Goal: Task Accomplishment & Management: Manage account settings

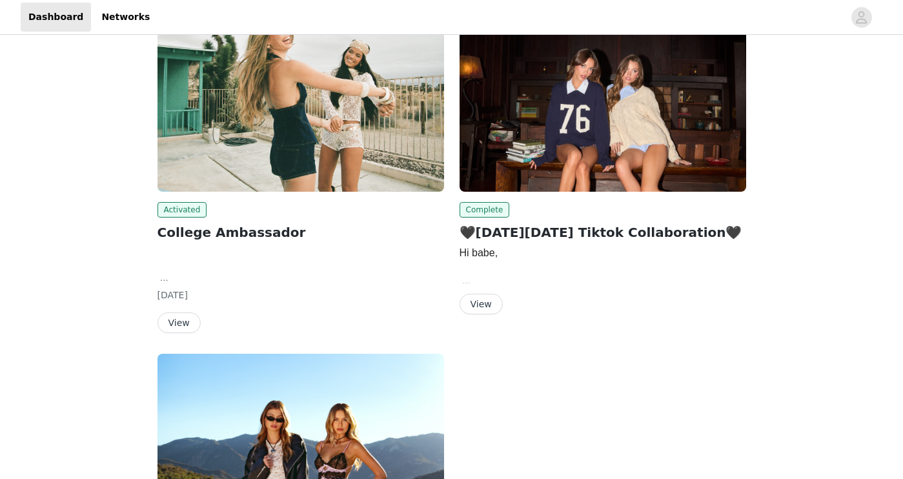
scroll to position [139, 0]
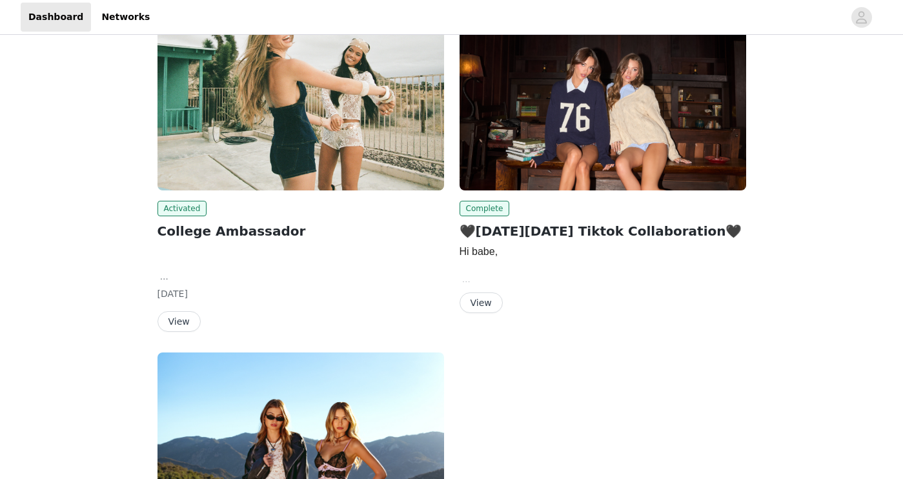
click at [183, 329] on button "View" at bounding box center [179, 321] width 43 height 21
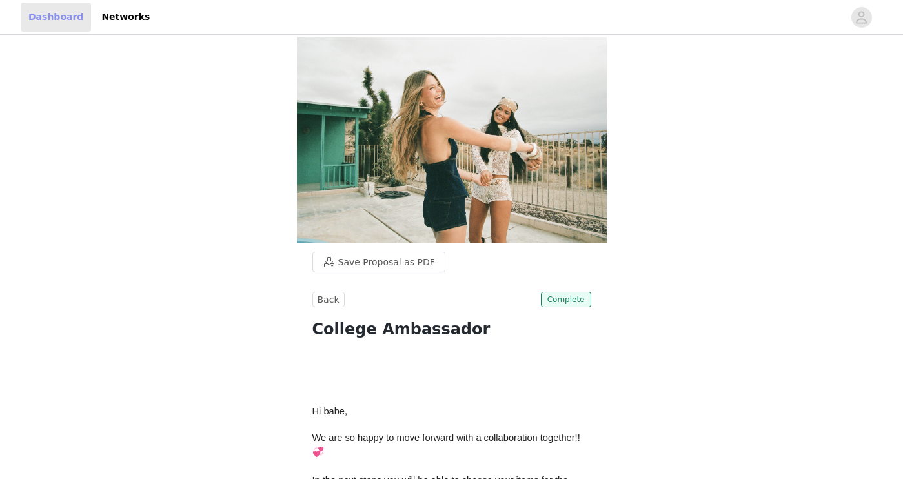
scroll to position [139, 0]
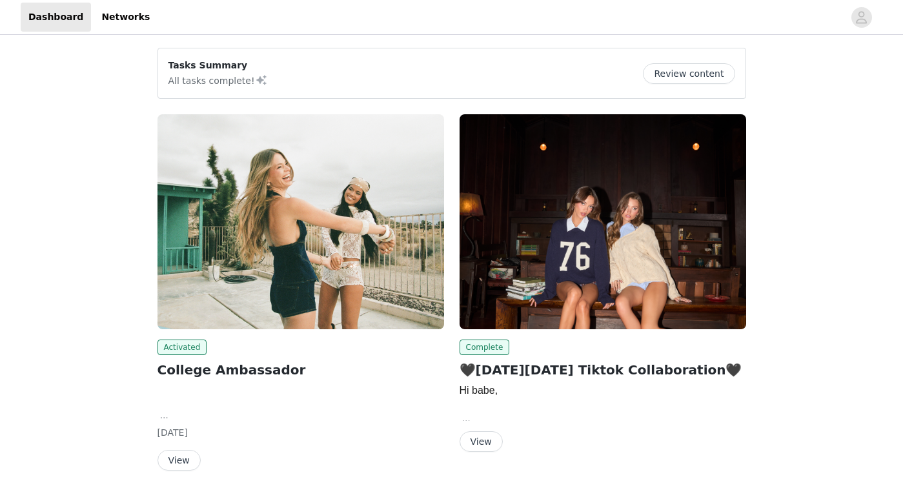
click at [267, 81] on div "Tasks Summary All tasks complete! Review content" at bounding box center [452, 73] width 567 height 29
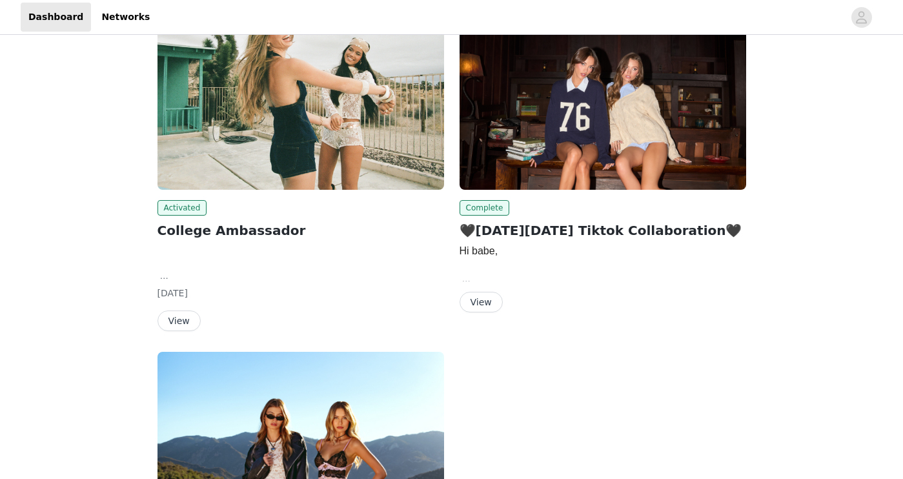
scroll to position [138, 0]
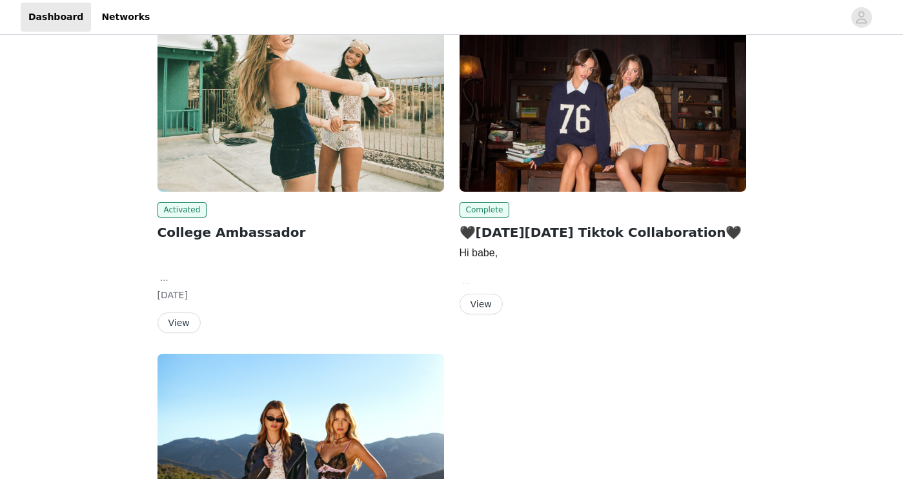
click at [179, 329] on button "View" at bounding box center [179, 322] width 43 height 21
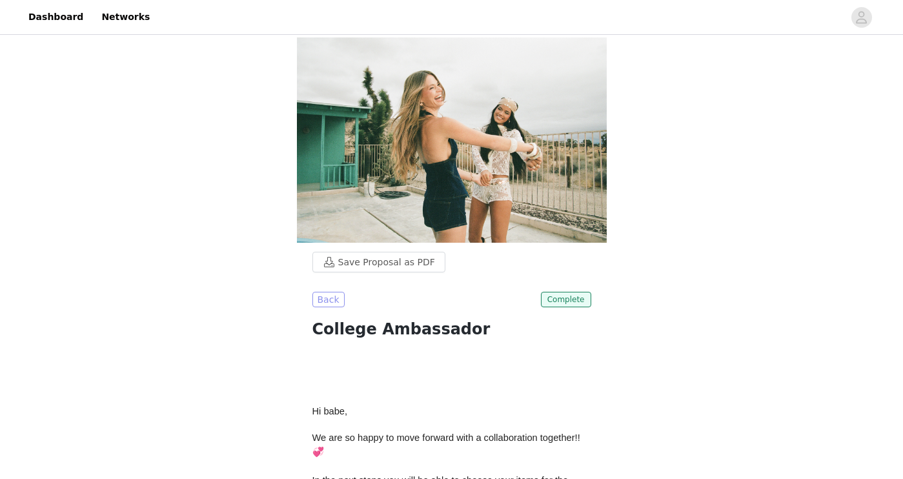
click at [329, 292] on button "Back" at bounding box center [328, 299] width 32 height 15
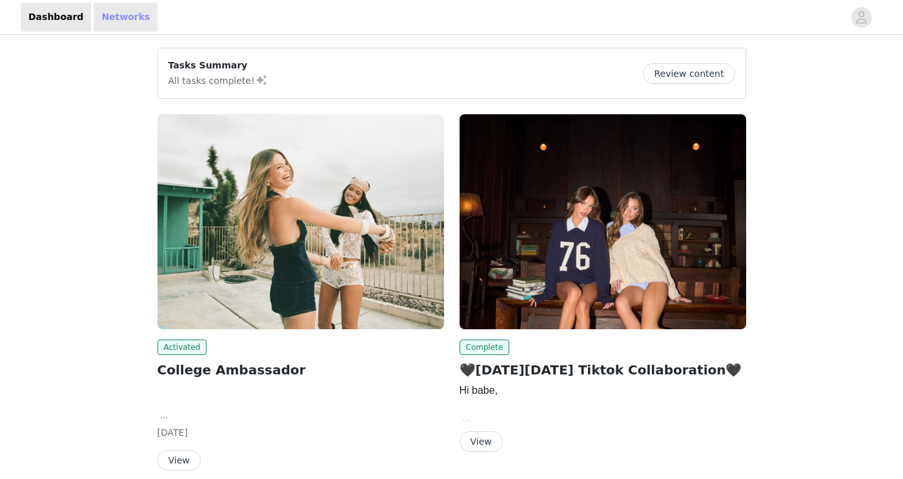
click at [111, 25] on link "Networks" at bounding box center [126, 17] width 64 height 29
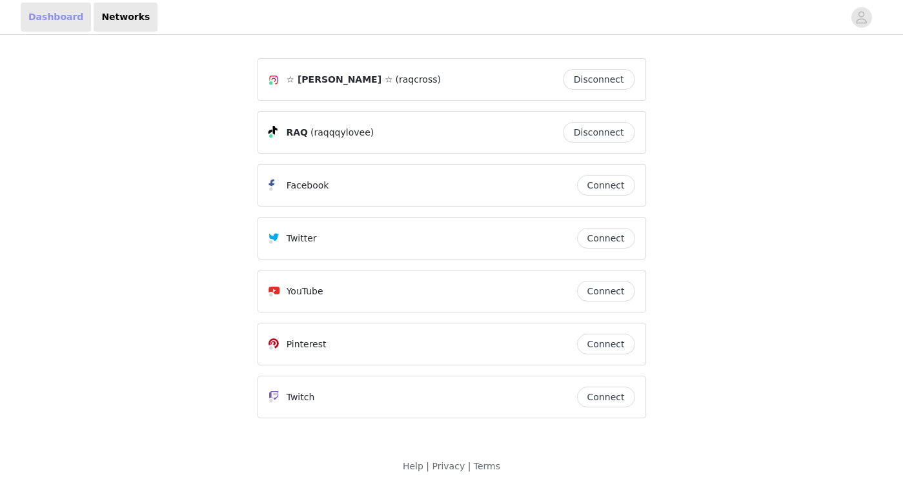
click at [63, 26] on link "Dashboard" at bounding box center [56, 17] width 70 height 29
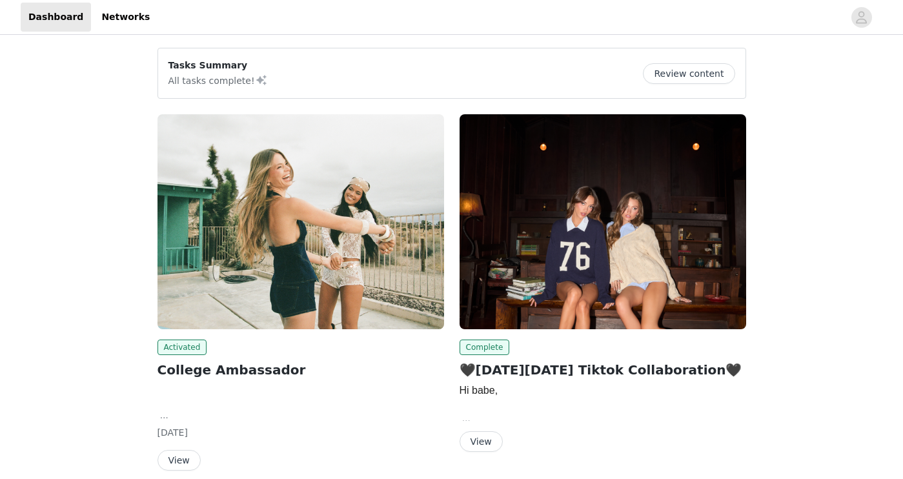
click at [158, 20] on div at bounding box center [501, 17] width 686 height 29
click at [122, 15] on link "Networks" at bounding box center [126, 17] width 64 height 29
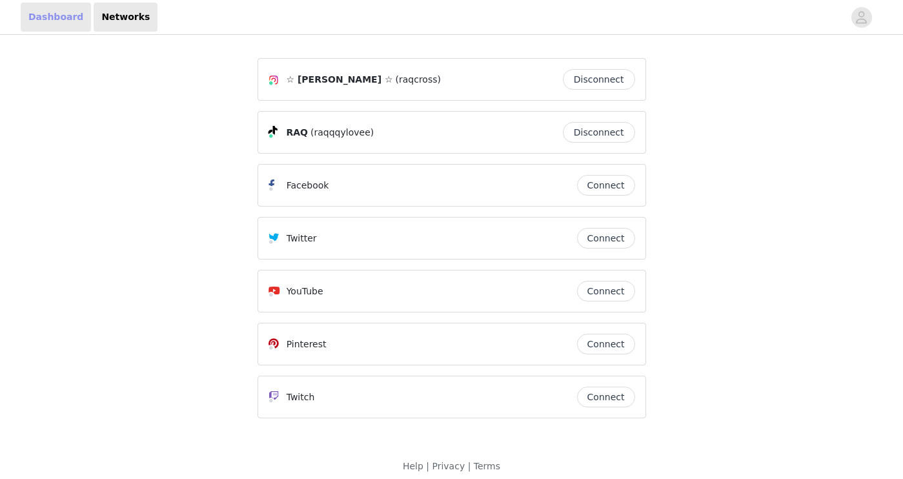
click at [61, 23] on link "Dashboard" at bounding box center [56, 17] width 70 height 29
